Goal: Obtain resource: Download file/media

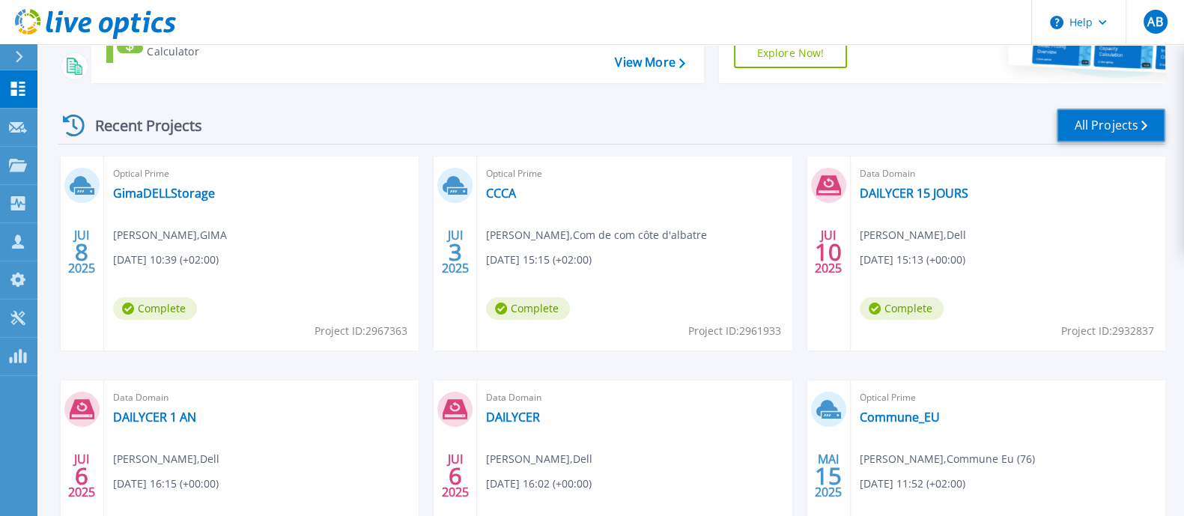
scroll to position [127, 0]
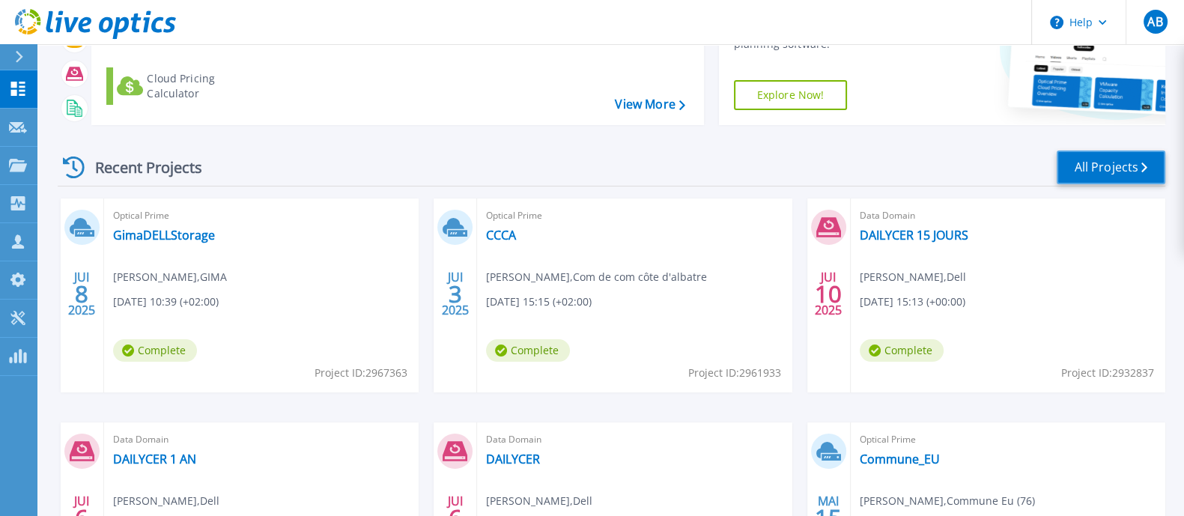
click at [1096, 166] on link "All Projects" at bounding box center [1111, 168] width 109 height 34
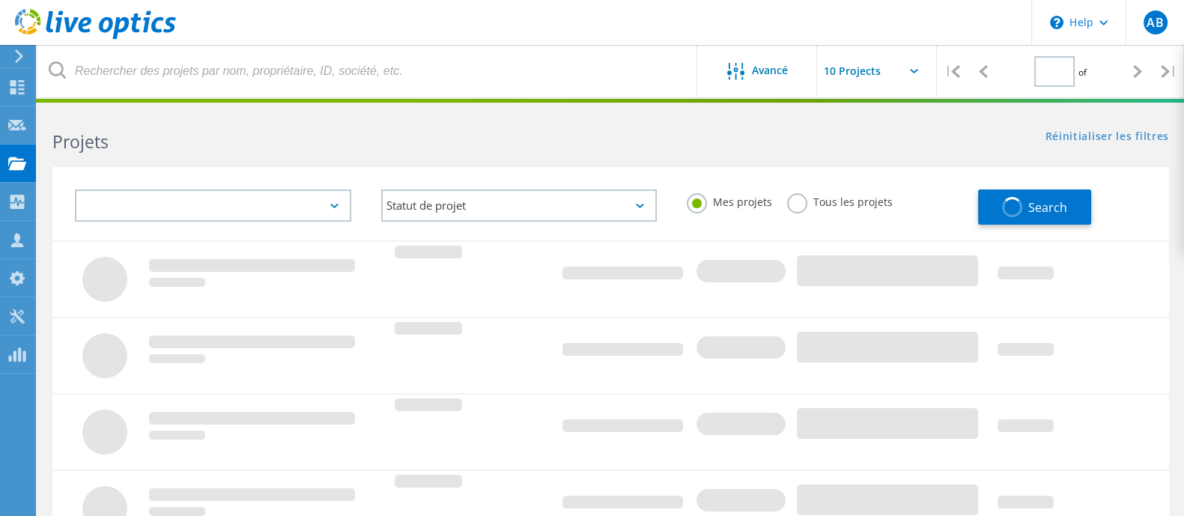
type input "1"
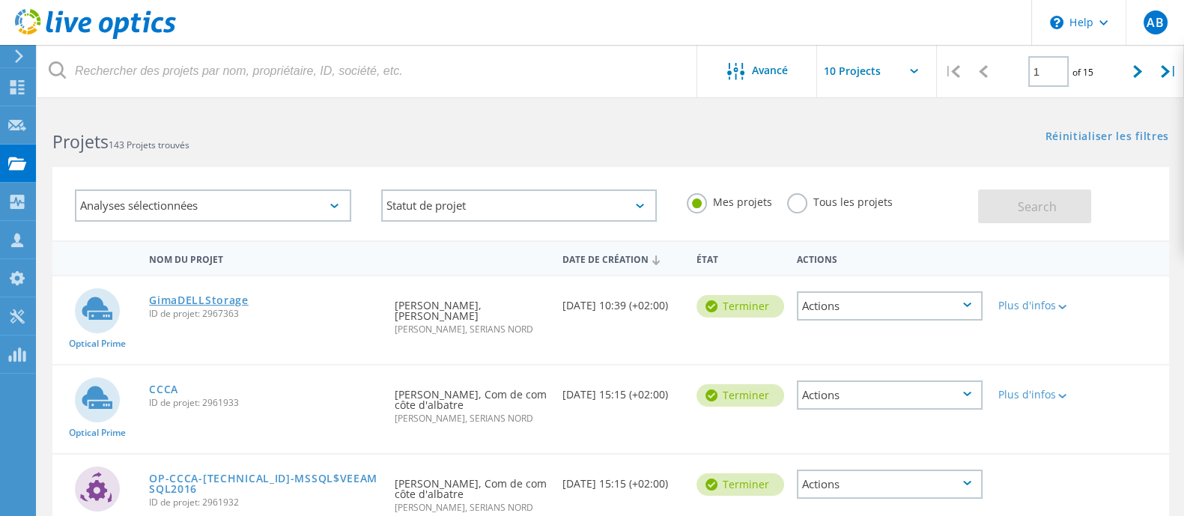
click at [228, 297] on link "GimaDELLStorage" at bounding box center [199, 300] width 100 height 10
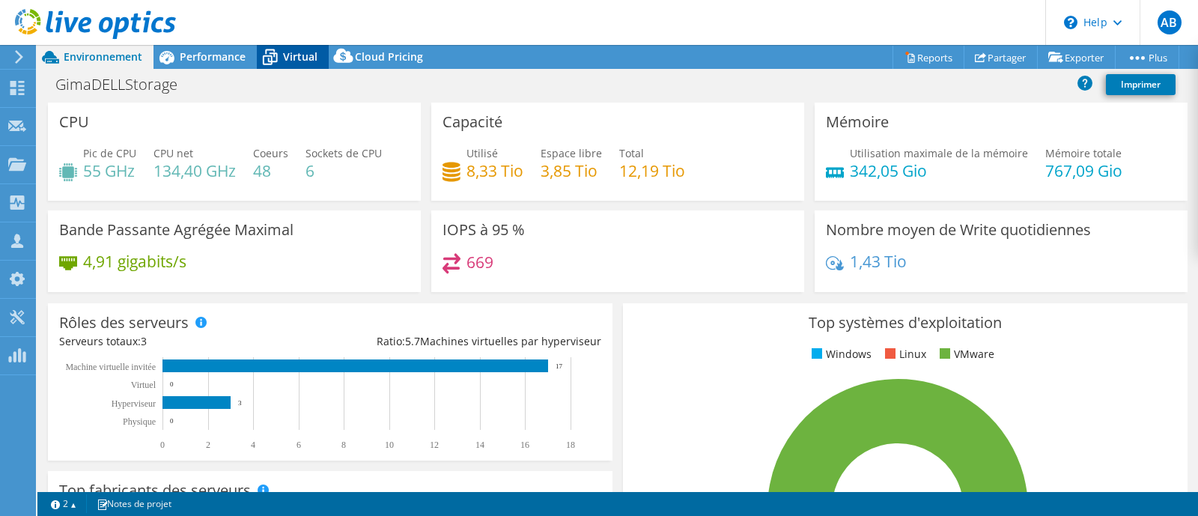
click at [302, 46] on div "Virtual" at bounding box center [293, 57] width 72 height 24
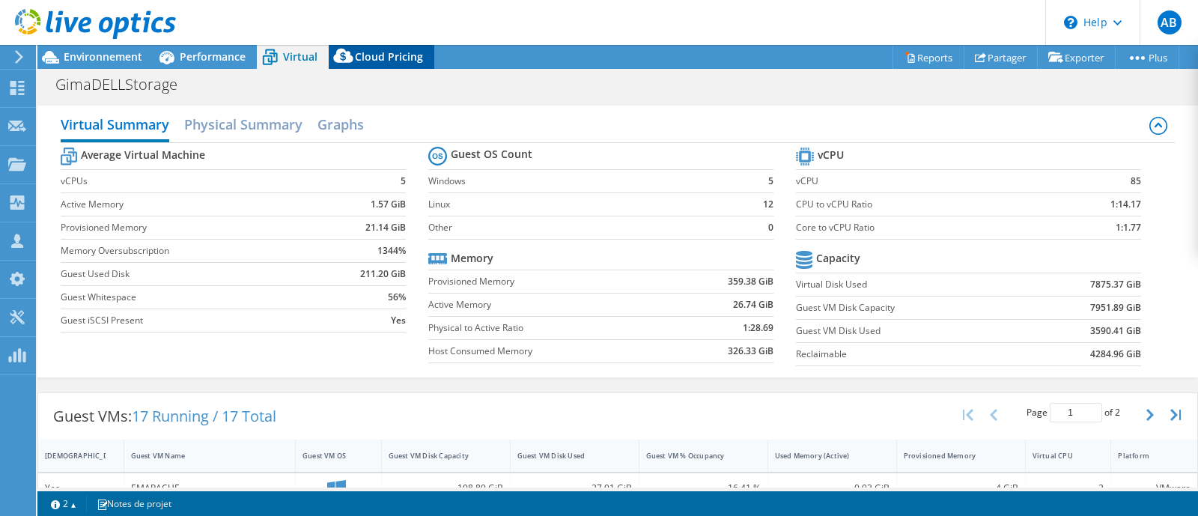
click at [358, 57] on span "Cloud Pricing" at bounding box center [389, 56] width 68 height 14
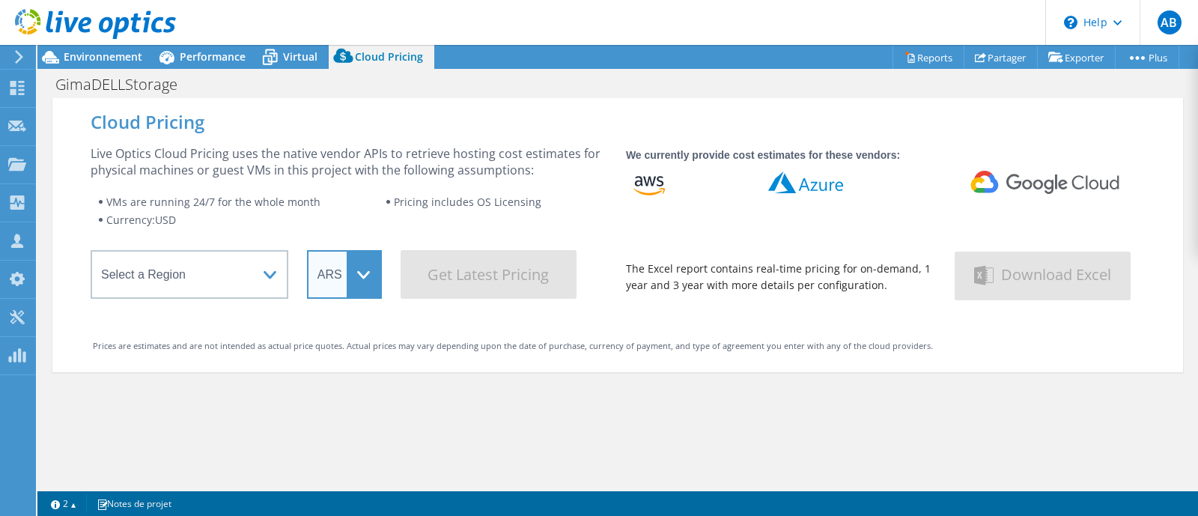
click at [329, 267] on select "ARS AUD BRL CAD CHF CLP CNY DKK EUR GBP HKD HUF INR JPY MXN MYR NOK NZD PEN SEK…" at bounding box center [344, 274] width 75 height 49
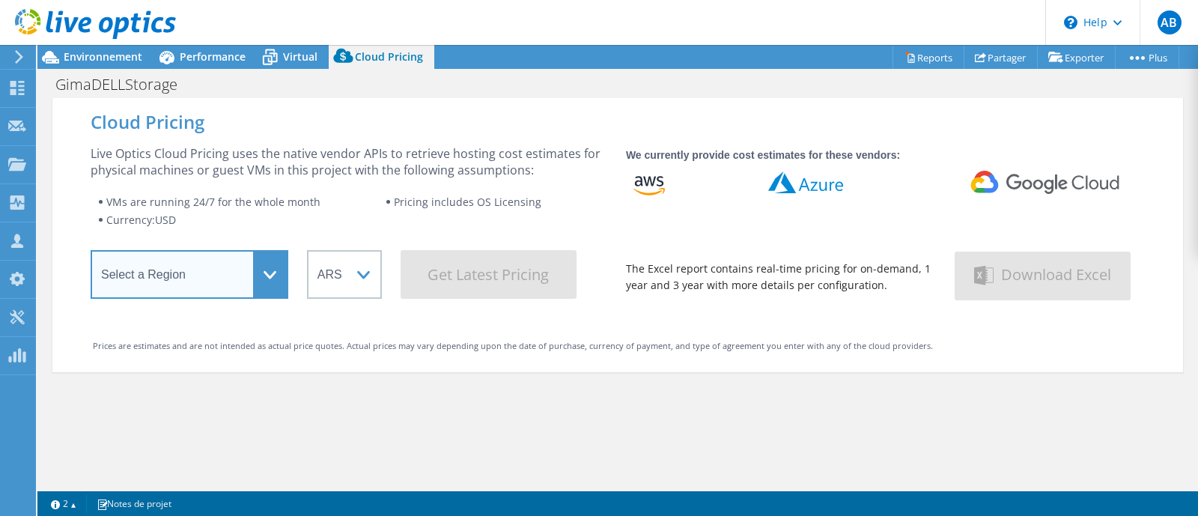
click at [207, 271] on select "Select a Region Asia Pacific (Hong Kong) Asia Pacific (Mumbai) Asia Pacific (Se…" at bounding box center [190, 274] width 198 height 49
select select "Australia"
click at [91, 255] on select "Select a Region Asia Pacific (Hong Kong) Asia Pacific (Mumbai) Asia Pacific (Se…" at bounding box center [190, 274] width 198 height 49
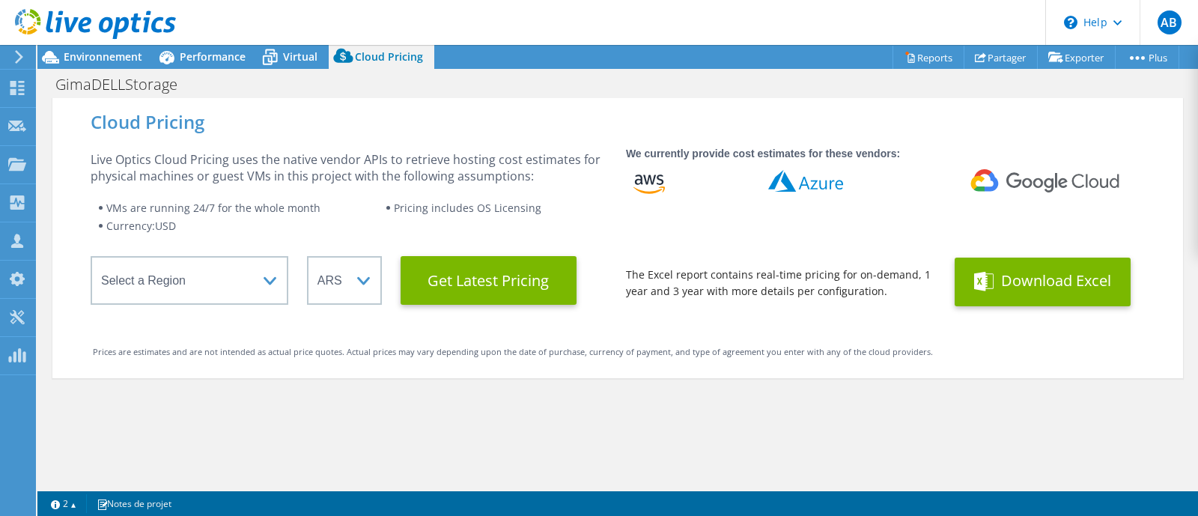
click at [988, 286] on span at bounding box center [986, 282] width 24 height 28
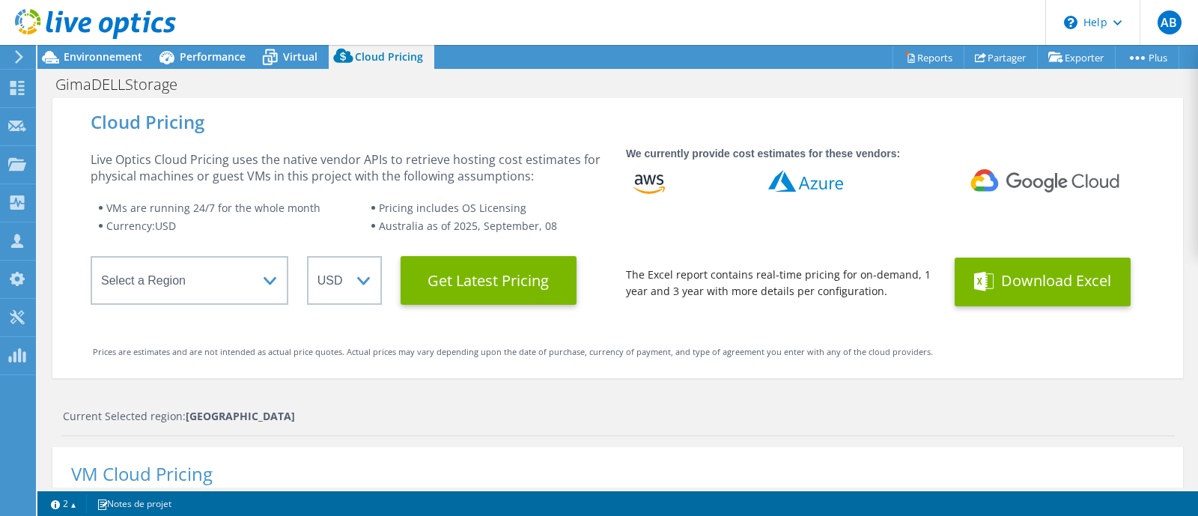
click at [61, 49] on div at bounding box center [88, 25] width 176 height 50
click at [83, 61] on div "Environnement" at bounding box center [95, 57] width 116 height 24
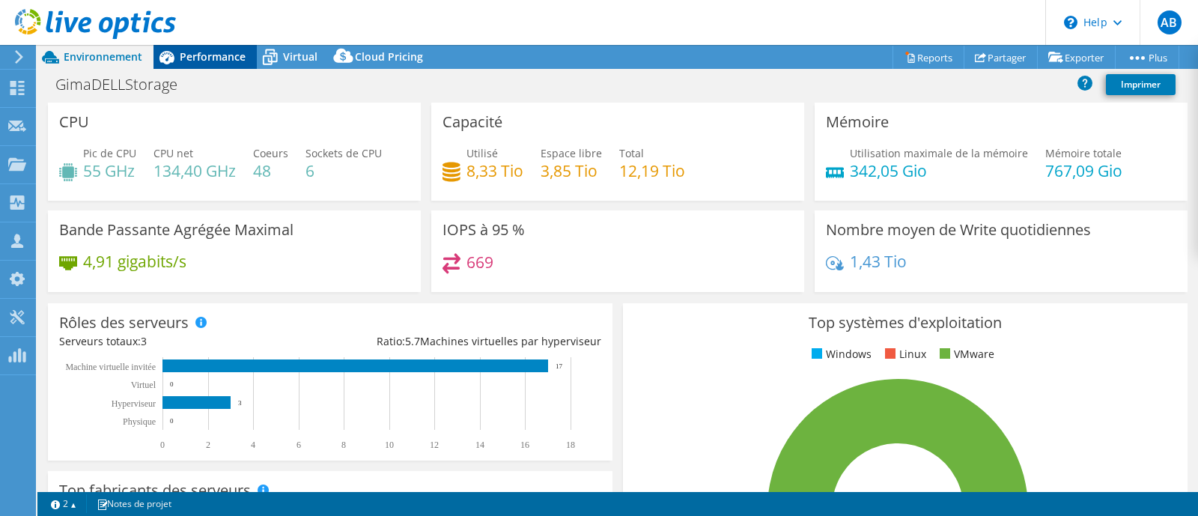
click at [196, 50] on span "Performance" at bounding box center [213, 56] width 66 height 14
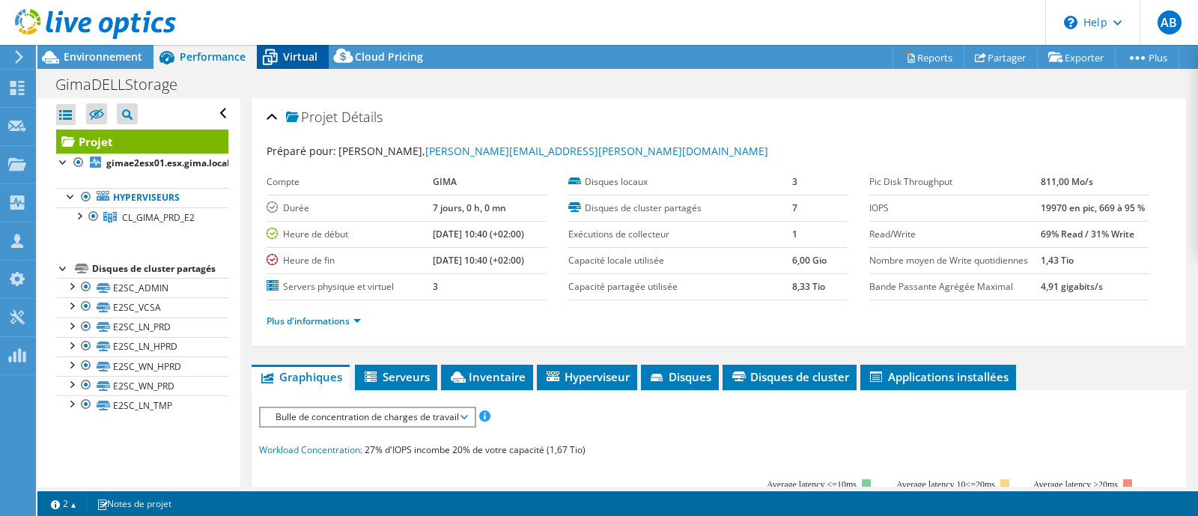
click at [298, 54] on span "Virtual" at bounding box center [300, 56] width 34 height 14
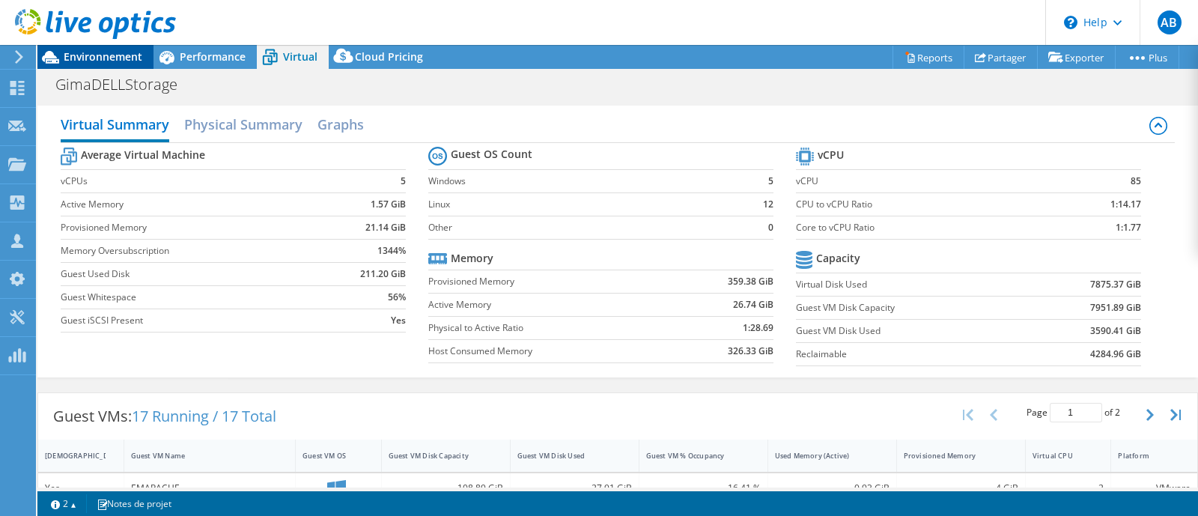
click at [112, 57] on span "Environnement" at bounding box center [103, 56] width 79 height 14
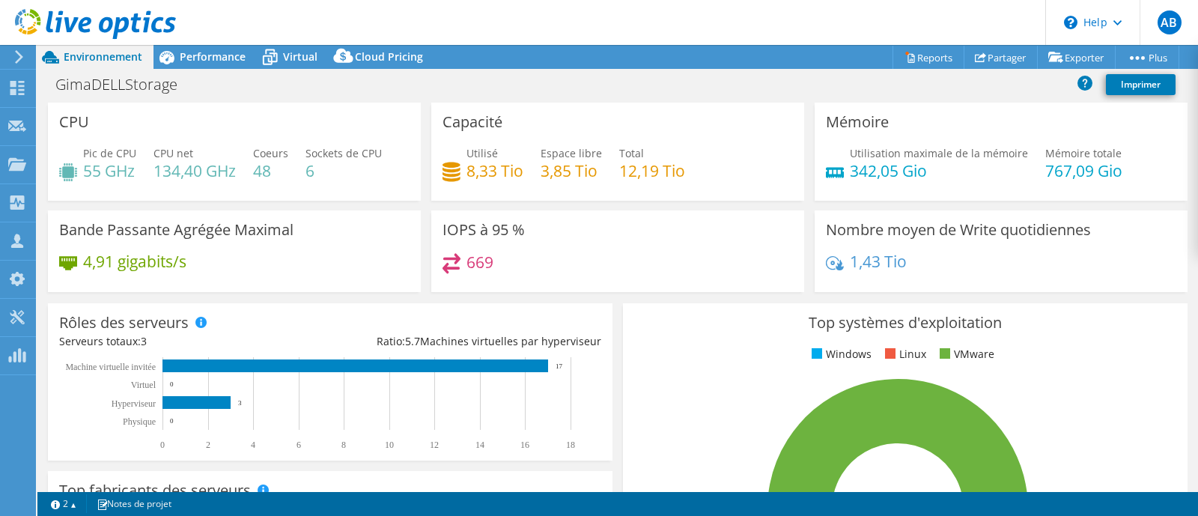
click at [747, 189] on div "Utilisé 8,33 Tio Espace libre 3,85 Tio Total 12,19 Tio" at bounding box center [618, 169] width 350 height 49
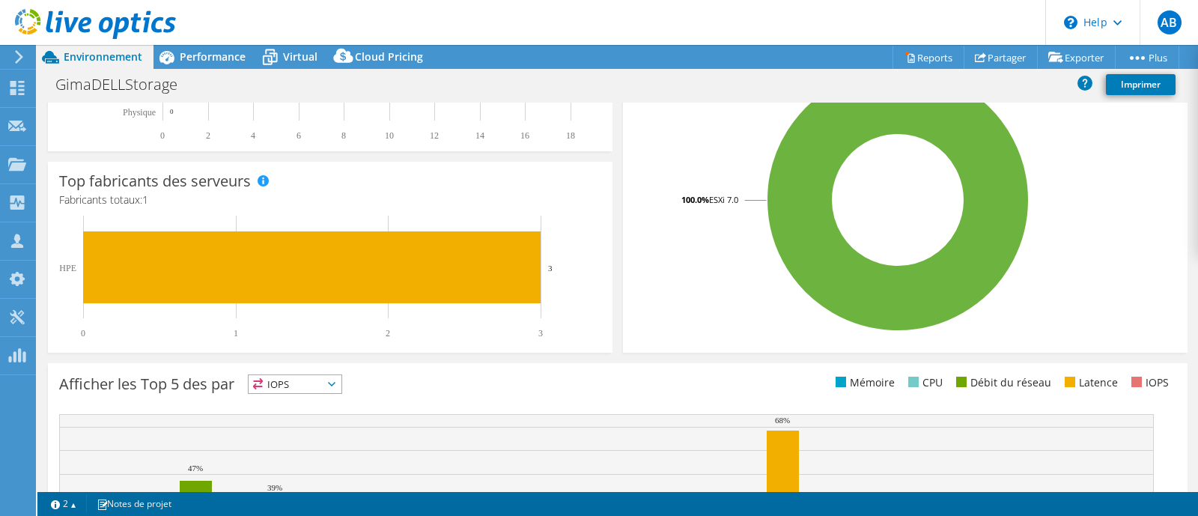
scroll to position [468, 0]
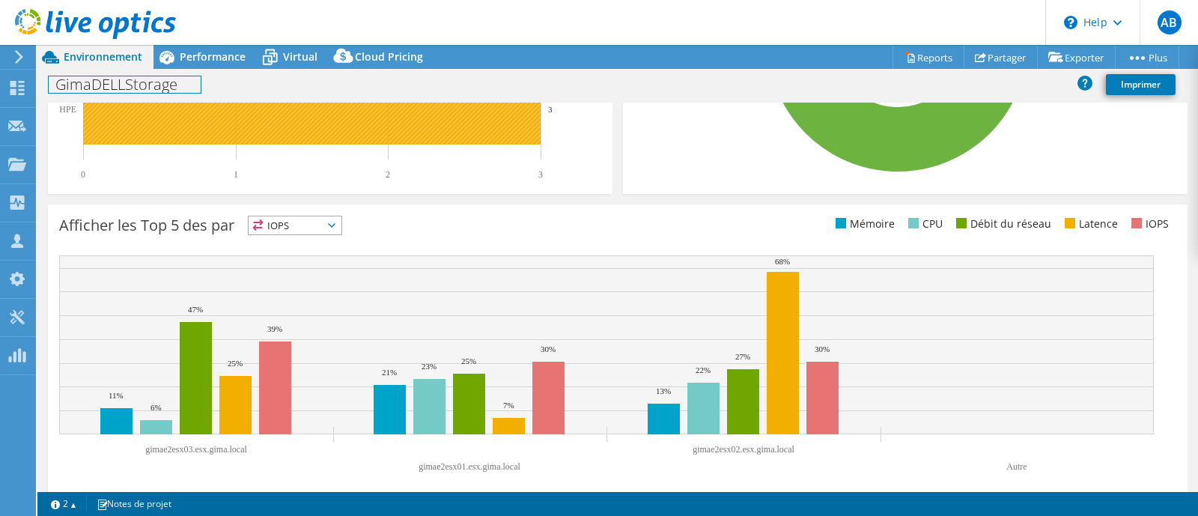
click at [172, 76] on h1 "GimaDELLStorage" at bounding box center [125, 84] width 152 height 16
click at [178, 64] on icon at bounding box center [167, 57] width 26 height 26
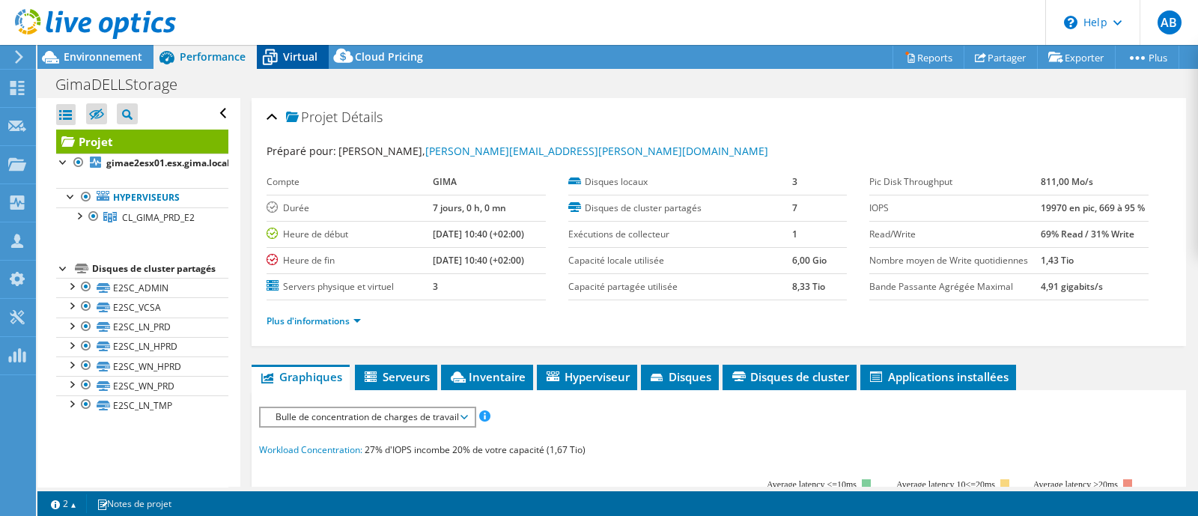
click at [288, 52] on span "Virtual" at bounding box center [300, 56] width 34 height 14
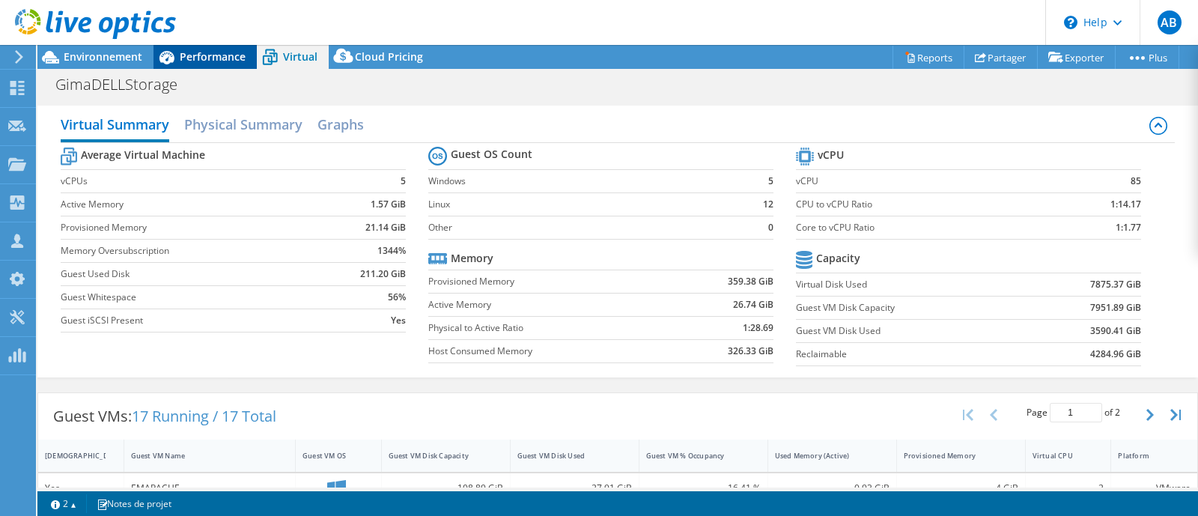
click at [189, 50] on span "Performance" at bounding box center [213, 56] width 66 height 14
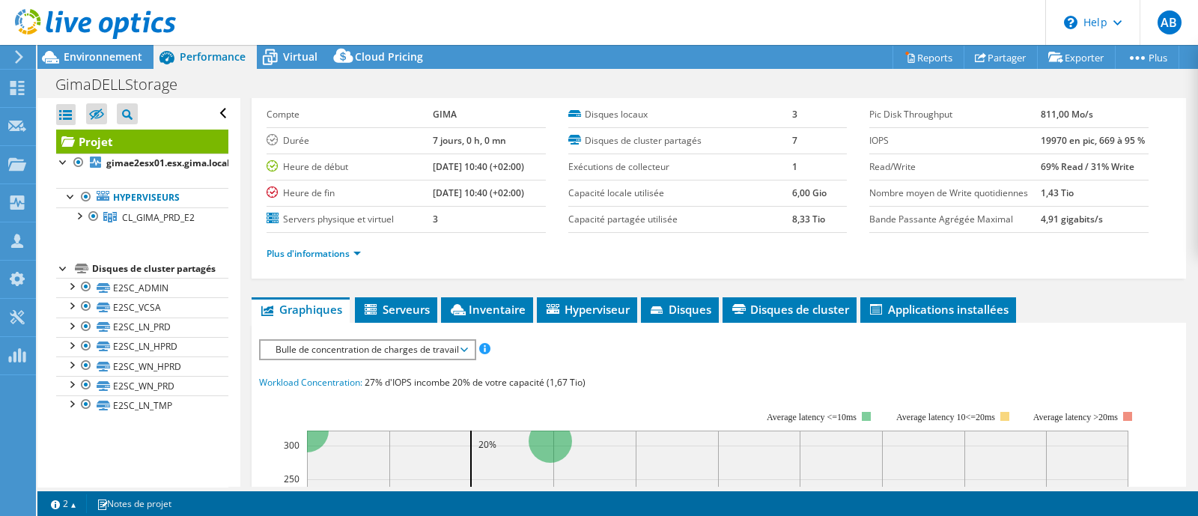
scroll to position [93, 0]
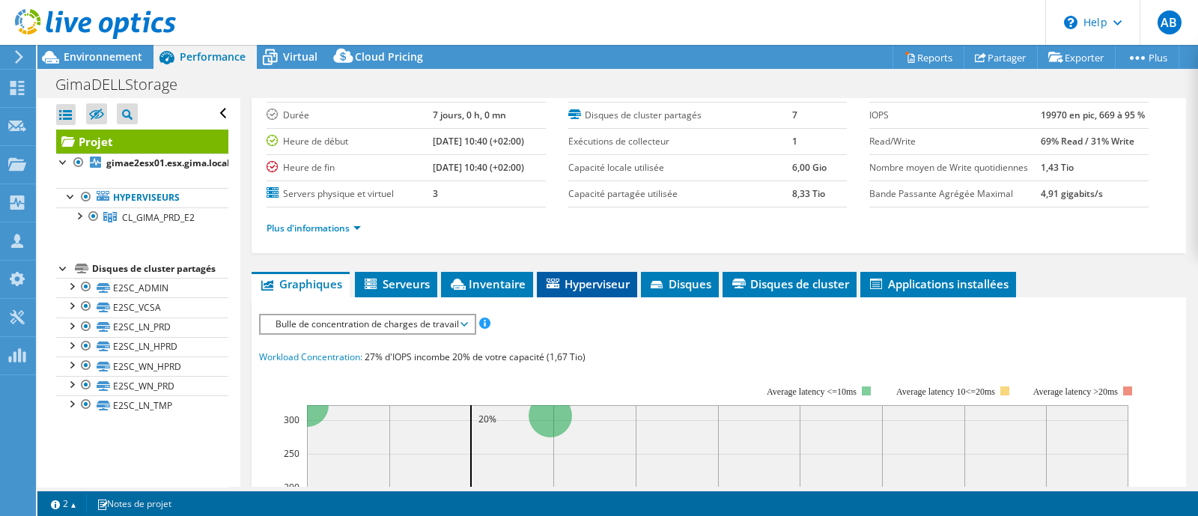
click at [607, 276] on span "Hyperviseur" at bounding box center [586, 283] width 85 height 15
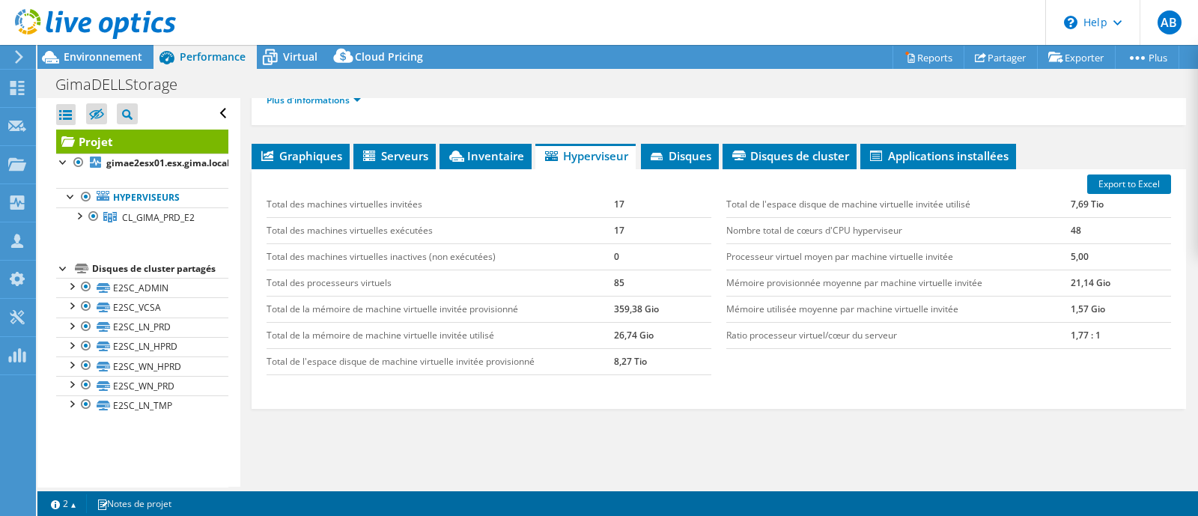
scroll to position [183, 0]
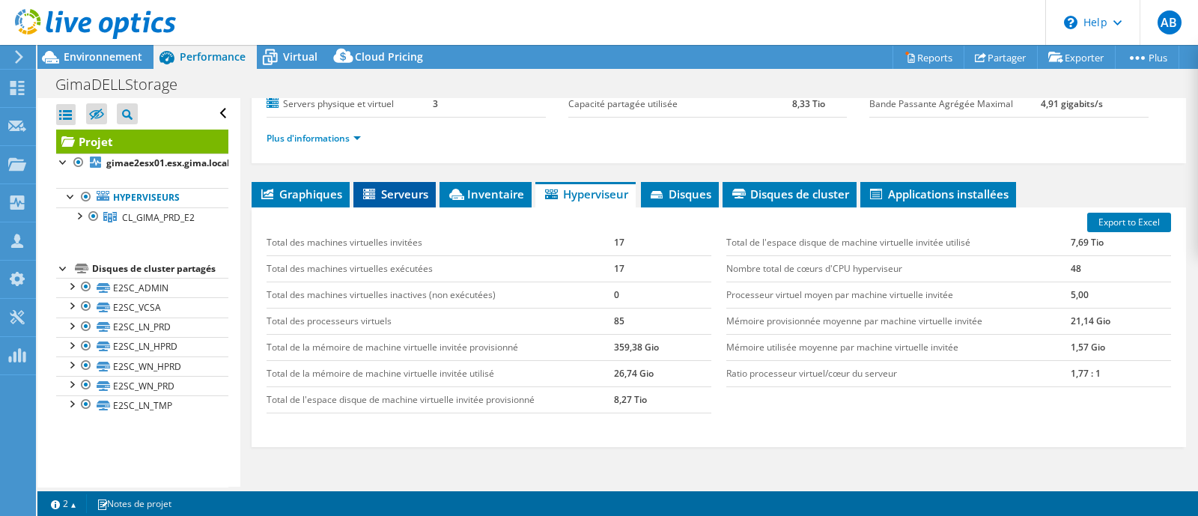
click at [392, 196] on span "Serveurs" at bounding box center [394, 193] width 67 height 15
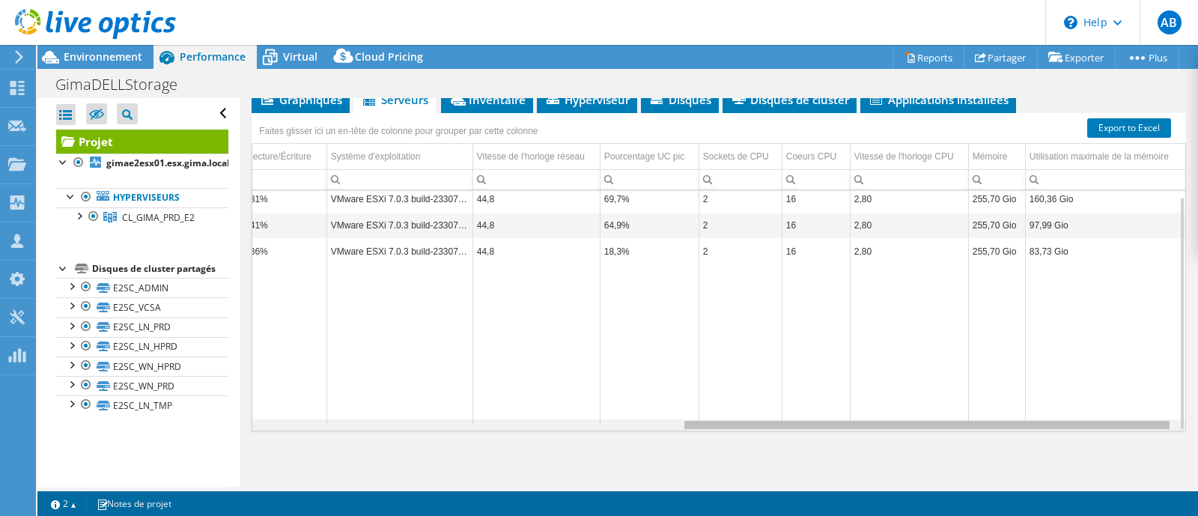
scroll to position [0, 0]
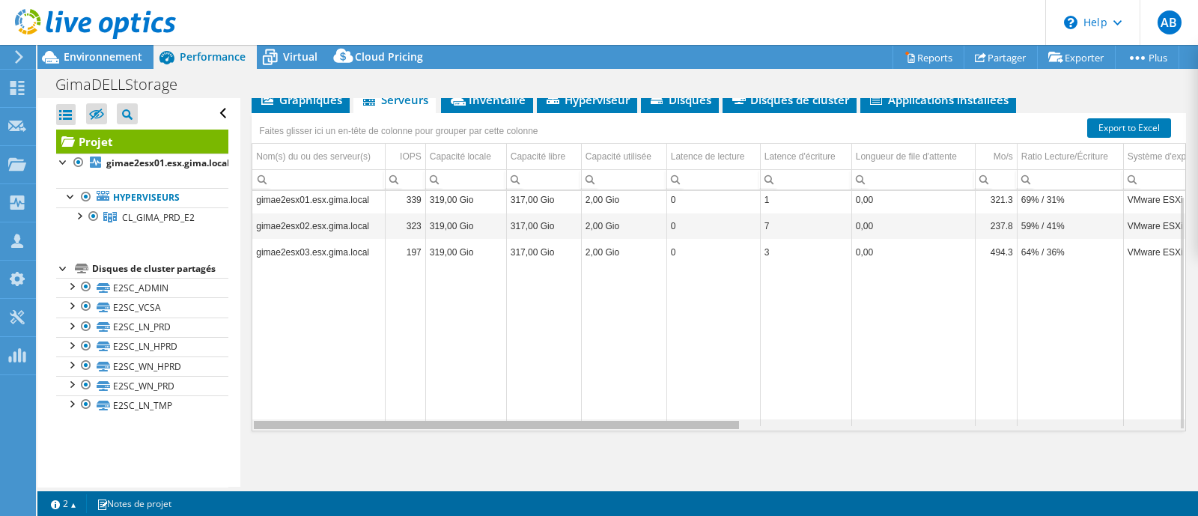
drag, startPoint x: 713, startPoint y: 422, endPoint x: 517, endPoint y: 448, distance: 197.8
click at [517, 448] on body "AB Partenaire aurelien bezard aurelien.bezard@konicaminolta.fr SERIANS NORD My …" at bounding box center [599, 258] width 1198 height 516
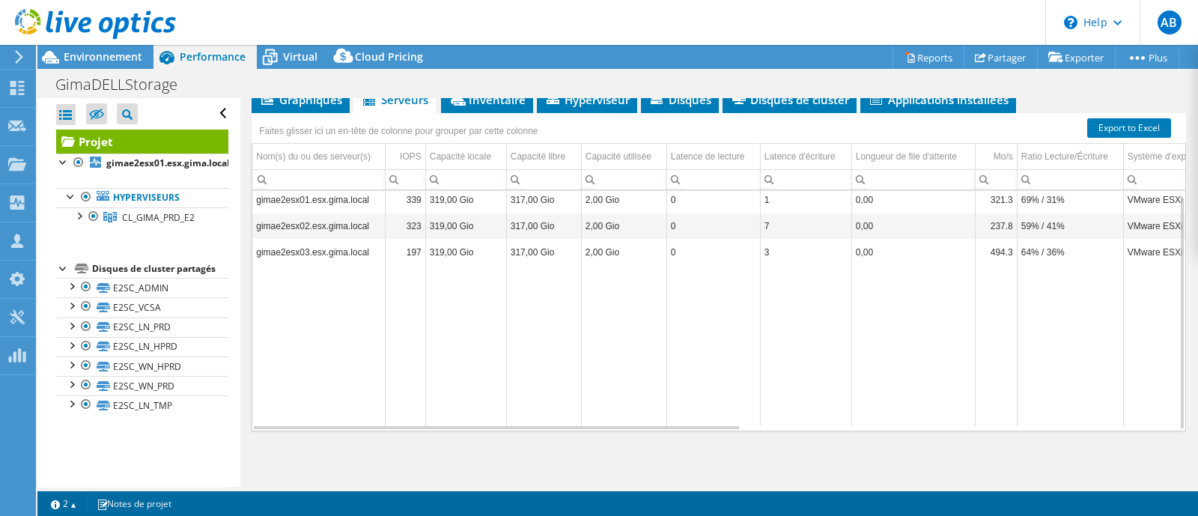
click at [544, 464] on div "Projet Détails Préparé pour: Sylvain baligand, sylvain.baligand@gima.fr Compte …" at bounding box center [718, 154] width 957 height 667
click at [586, 481] on div "Projet Détails Préparé pour: Sylvain baligand, sylvain.baligand@gima.fr Compte …" at bounding box center [718, 154] width 957 height 667
click at [574, 375] on td "Data grid" at bounding box center [543, 345] width 75 height 161
click at [842, 331] on td "Data grid" at bounding box center [805, 345] width 91 height 161
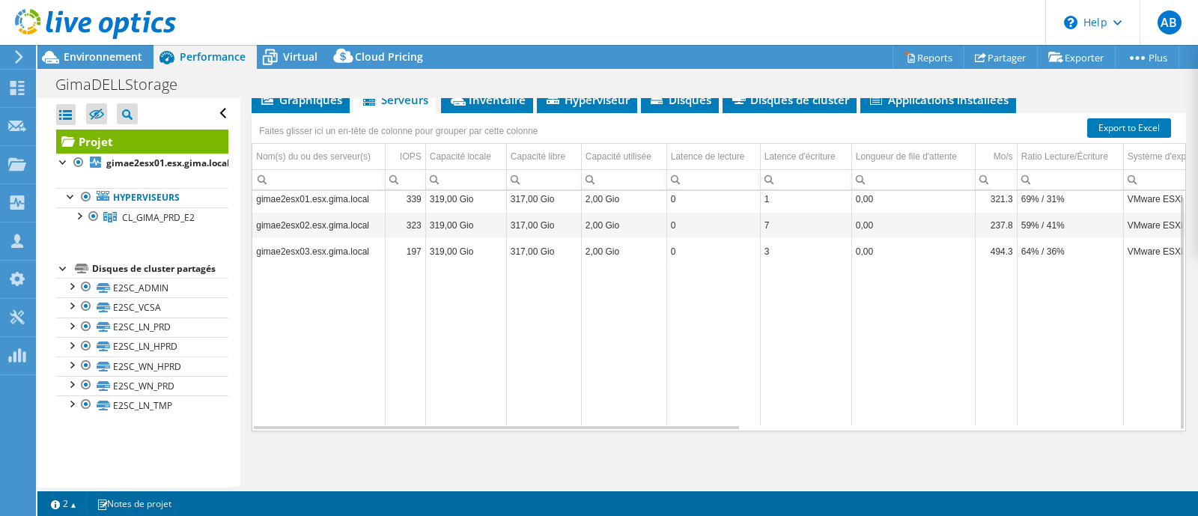
click at [842, 331] on td "Data grid" at bounding box center [805, 344] width 91 height 161
click at [78, 209] on div at bounding box center [78, 214] width 15 height 15
